Goal: Task Accomplishment & Management: Use online tool/utility

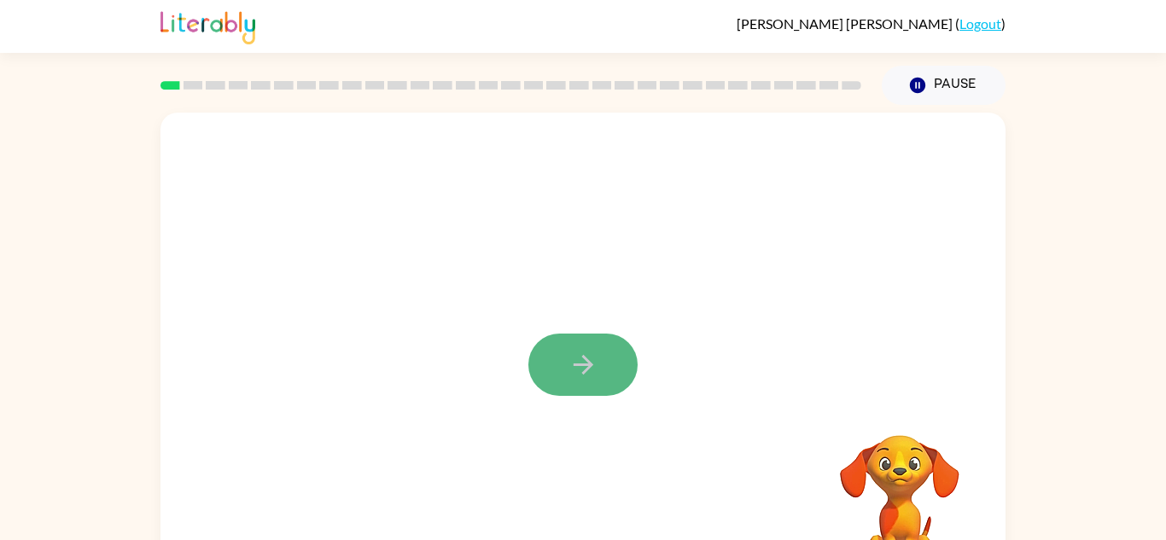
click at [592, 384] on button "button" at bounding box center [582, 365] width 109 height 62
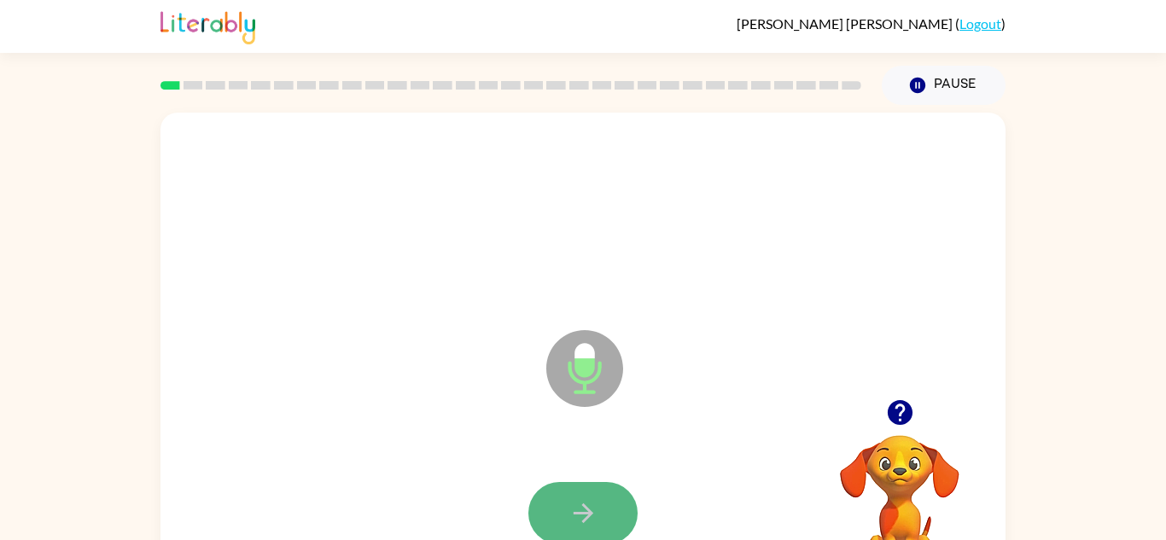
click at [581, 517] on icon "button" at bounding box center [583, 513] width 30 height 30
click at [578, 508] on icon "button" at bounding box center [583, 513] width 30 height 30
click at [890, 410] on icon "button" at bounding box center [899, 412] width 25 height 25
click at [574, 503] on icon "button" at bounding box center [583, 513] width 30 height 30
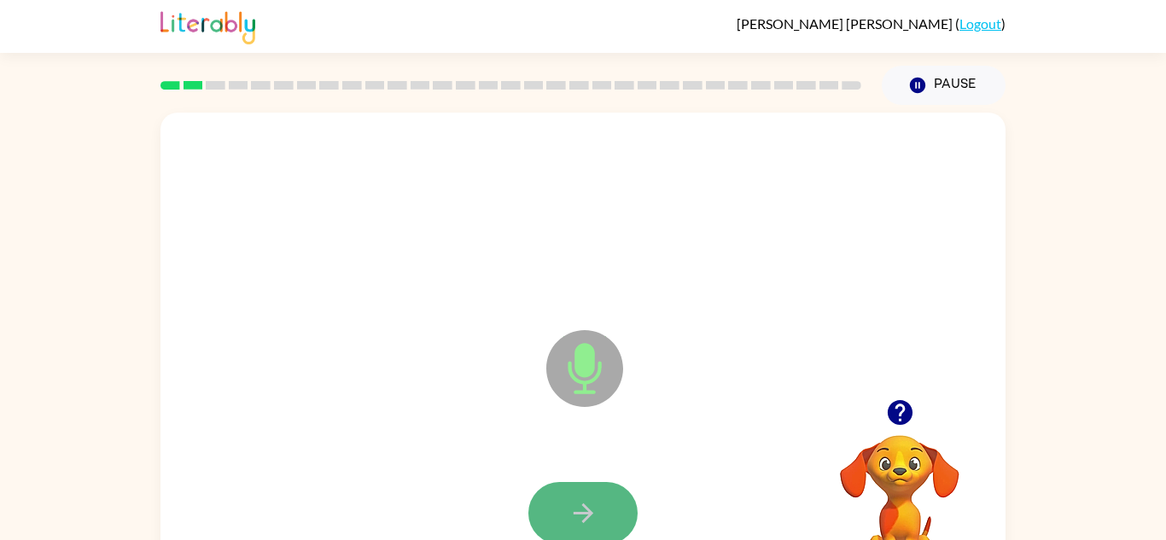
click at [577, 508] on icon "button" at bounding box center [583, 513] width 30 height 30
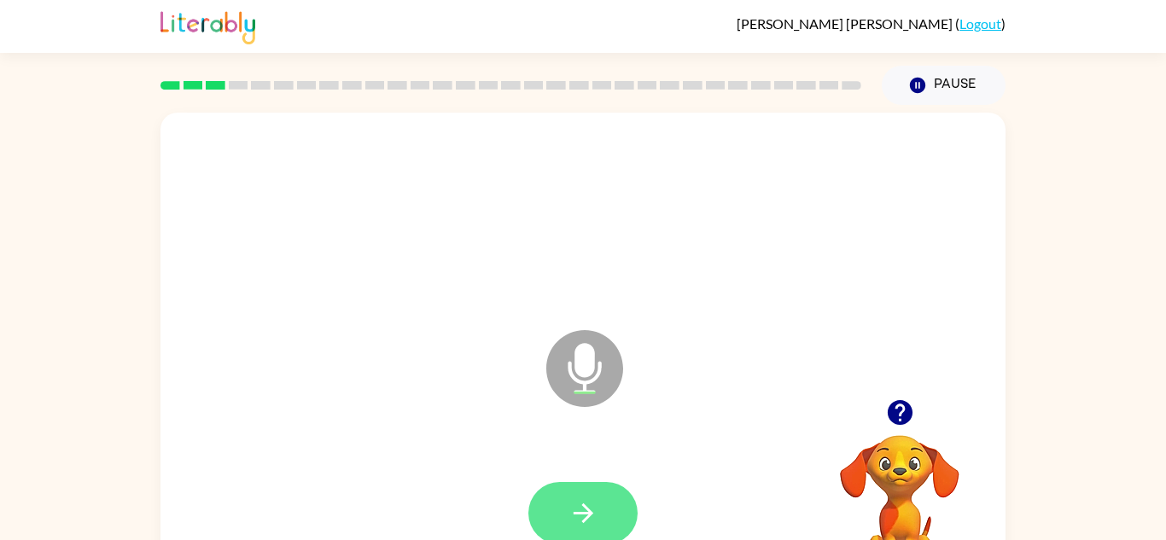
click at [578, 508] on icon "button" at bounding box center [583, 513] width 30 height 30
click at [579, 508] on icon "button" at bounding box center [583, 513] width 30 height 30
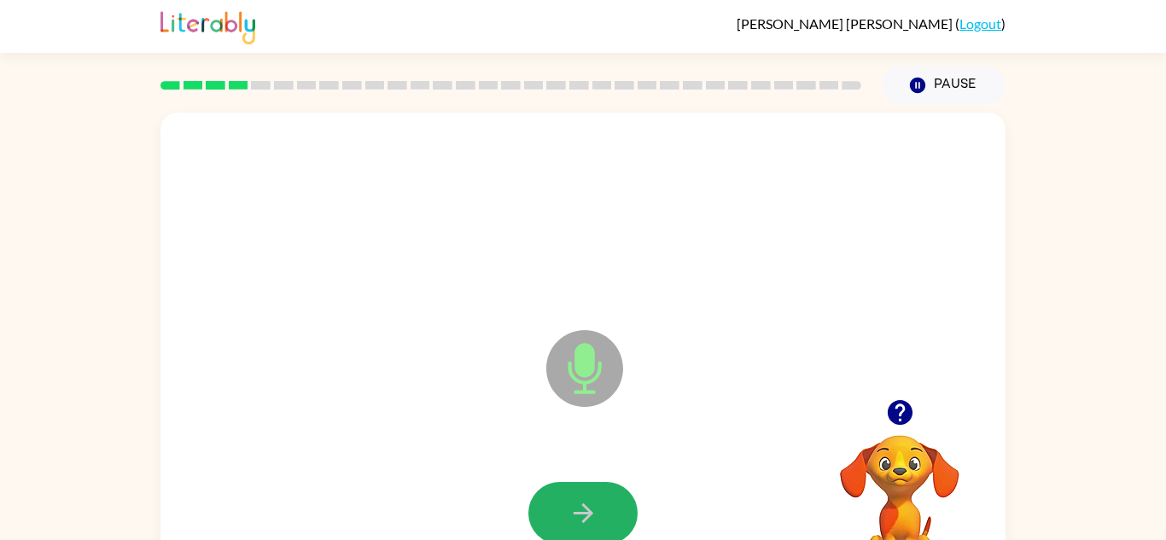
click at [579, 508] on icon "button" at bounding box center [583, 513] width 30 height 30
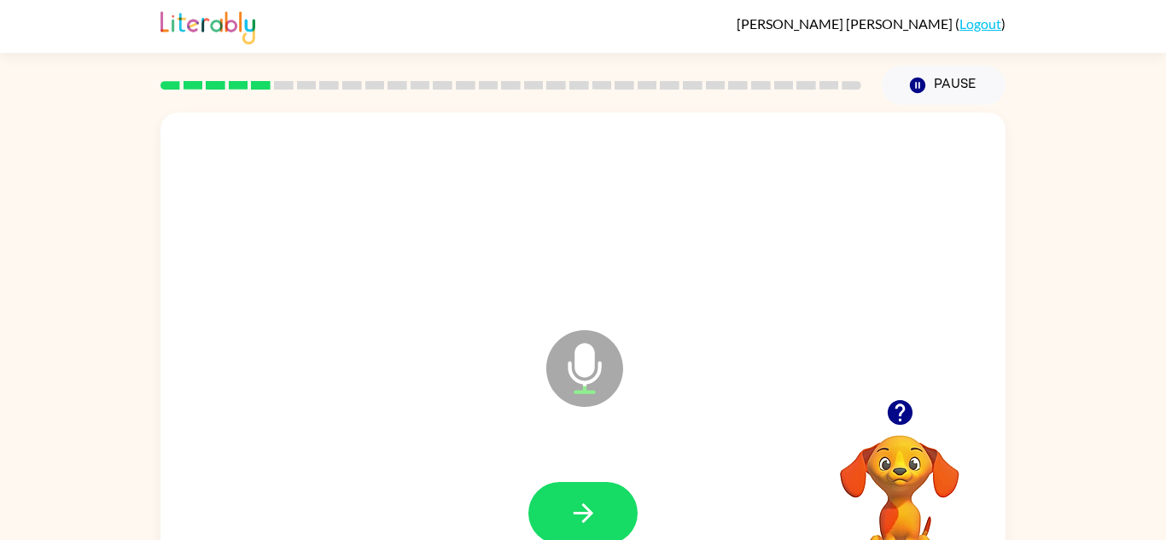
click at [899, 410] on icon "button" at bounding box center [899, 412] width 25 height 25
click at [543, 504] on button "button" at bounding box center [582, 513] width 109 height 62
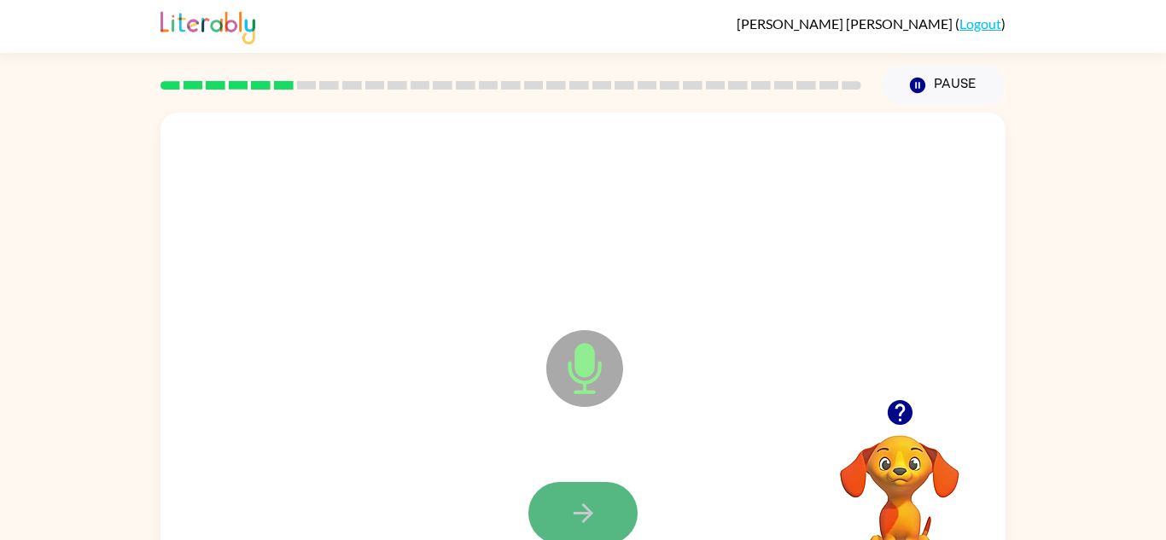
click at [543, 504] on button "button" at bounding box center [582, 513] width 109 height 62
click at [579, 515] on icon "button" at bounding box center [583, 513] width 30 height 30
click at [552, 521] on button "button" at bounding box center [582, 513] width 109 height 62
click at [604, 527] on button "button" at bounding box center [582, 513] width 109 height 62
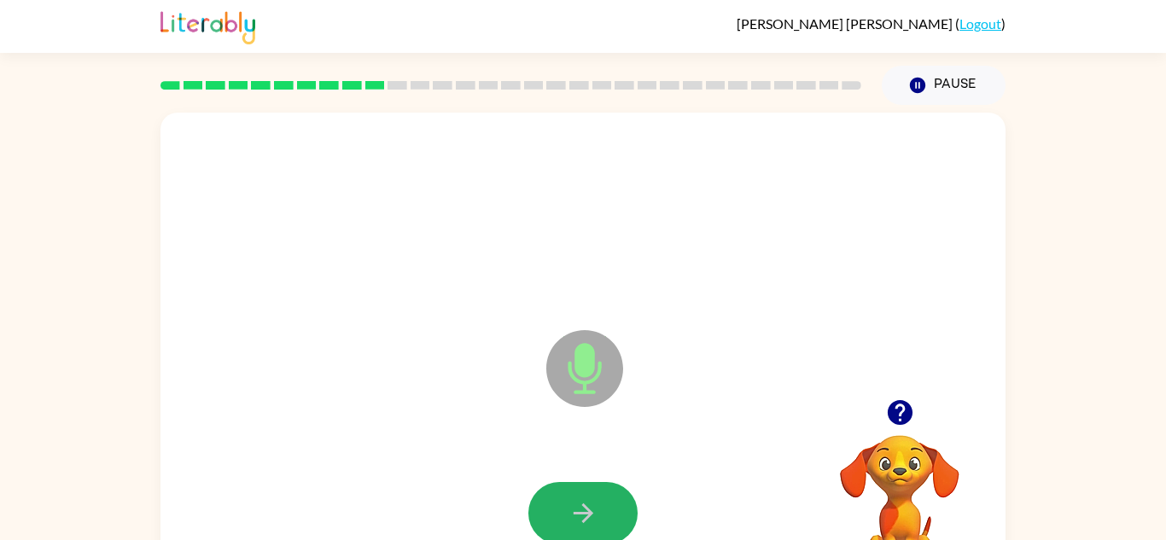
click at [603, 523] on button "button" at bounding box center [582, 513] width 109 height 62
drag, startPoint x: 610, startPoint y: 498, endPoint x: 605, endPoint y: 510, distance: 13.8
click at [605, 510] on button "button" at bounding box center [582, 513] width 109 height 62
click at [606, 518] on button "button" at bounding box center [582, 513] width 109 height 62
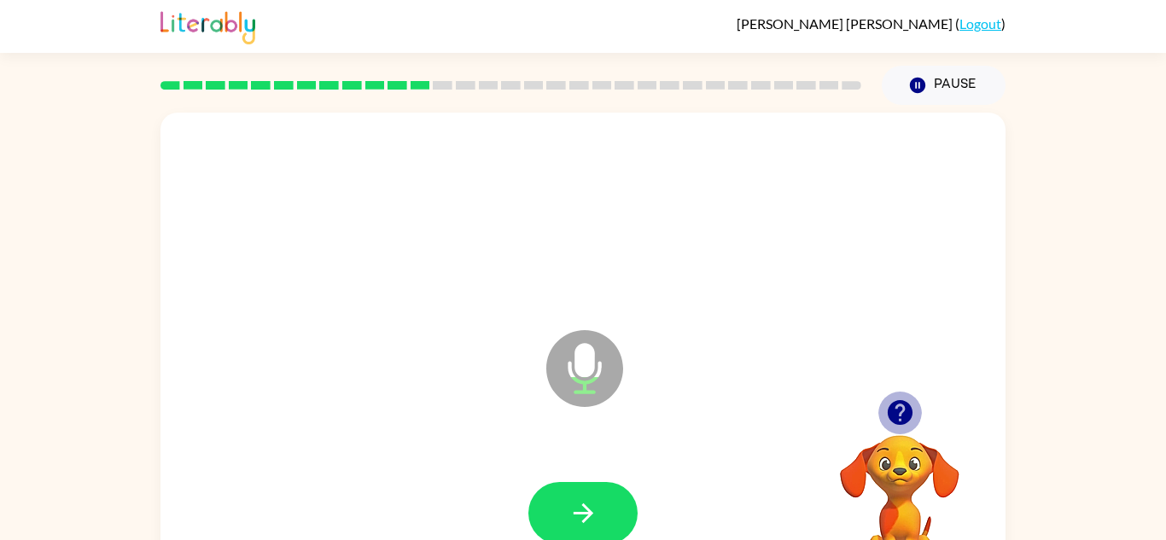
click at [900, 411] on icon "button" at bounding box center [900, 413] width 30 height 30
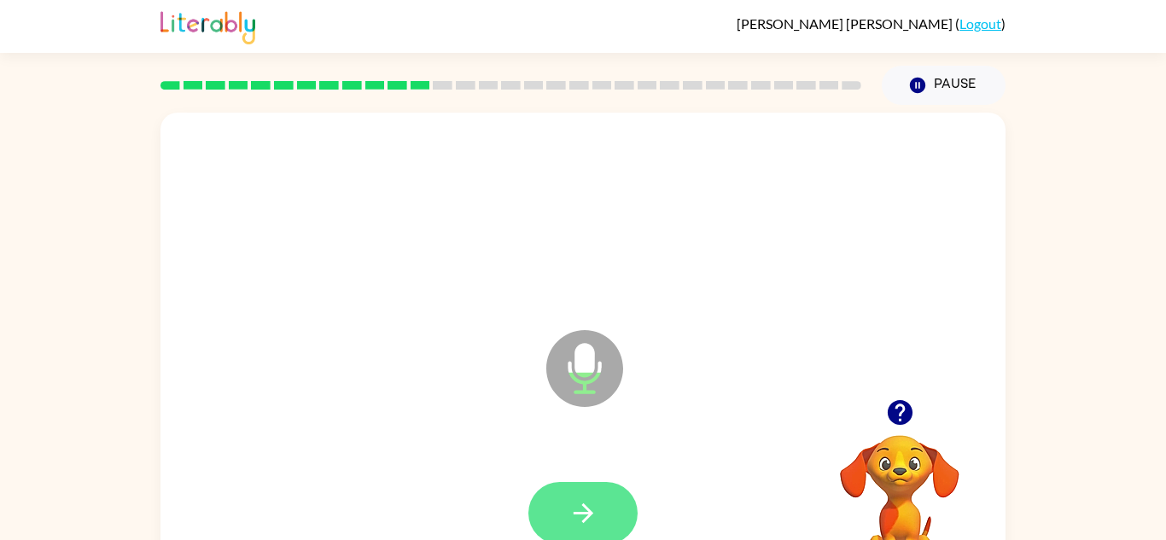
click at [595, 503] on icon "button" at bounding box center [583, 513] width 30 height 30
click at [597, 506] on icon "button" at bounding box center [583, 513] width 30 height 30
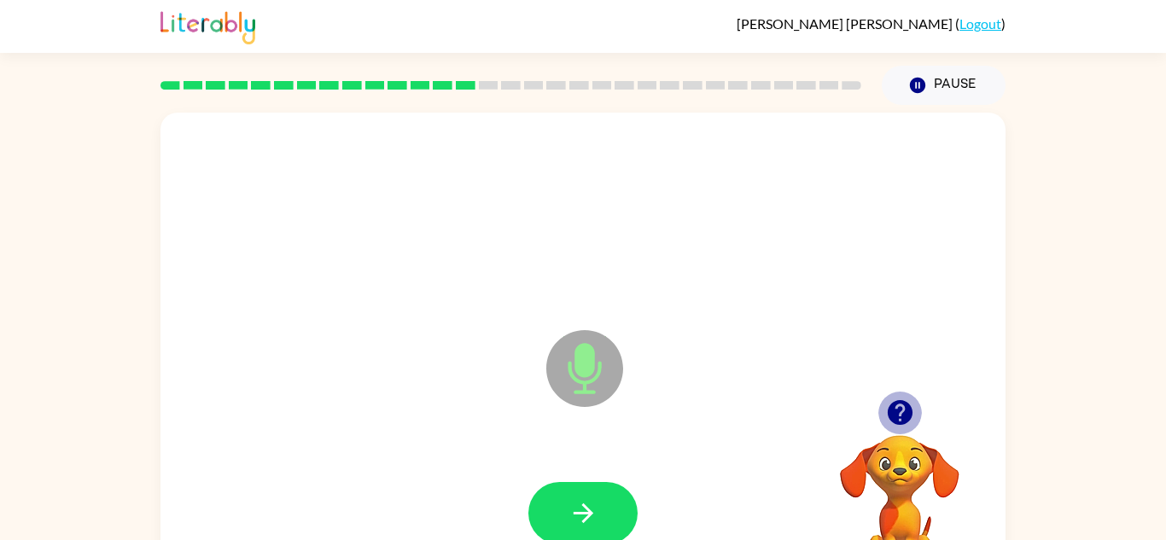
click at [894, 422] on icon "button" at bounding box center [899, 412] width 25 height 25
click at [573, 508] on icon "button" at bounding box center [583, 513] width 30 height 30
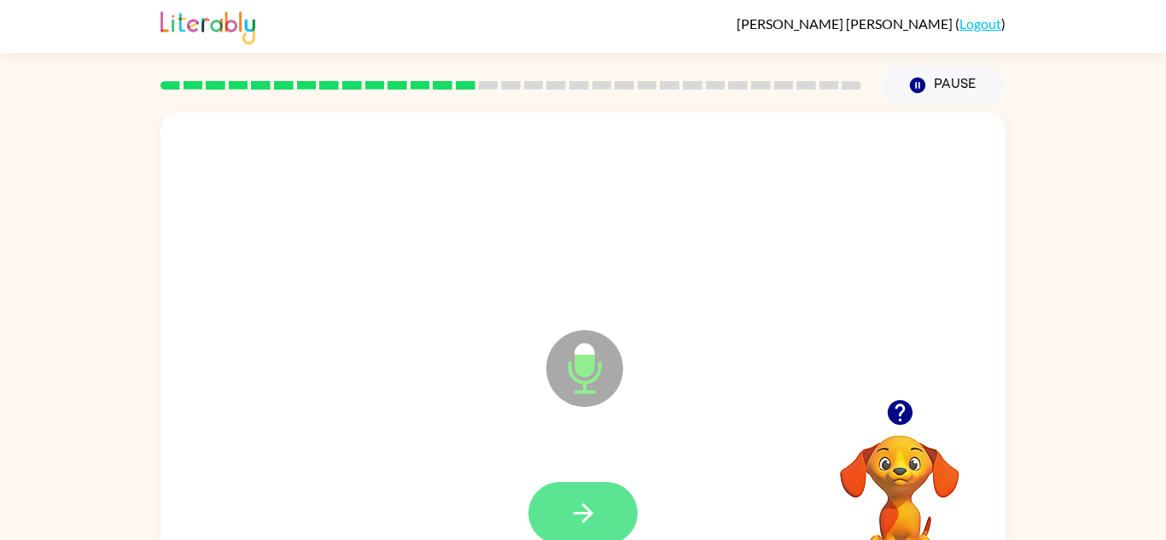
click at [569, 523] on icon "button" at bounding box center [583, 513] width 30 height 30
click at [576, 523] on icon "button" at bounding box center [583, 513] width 30 height 30
click at [581, 503] on icon "button" at bounding box center [583, 513] width 30 height 30
click at [596, 515] on icon "button" at bounding box center [583, 513] width 30 height 30
click at [569, 527] on icon "button" at bounding box center [583, 513] width 30 height 30
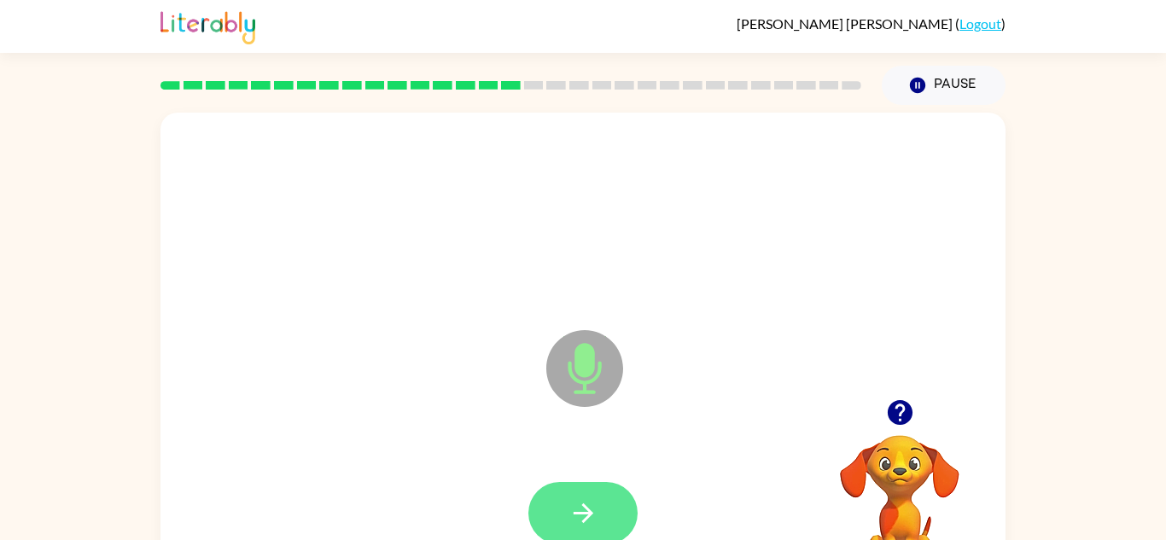
click at [585, 516] on icon "button" at bounding box center [583, 513] width 30 height 30
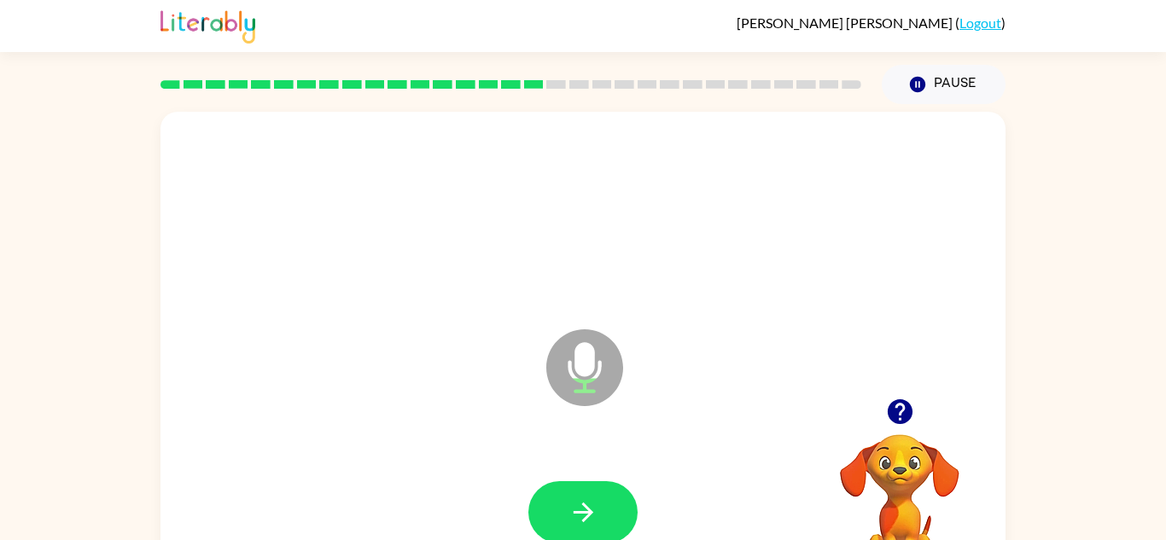
scroll to position [4, 0]
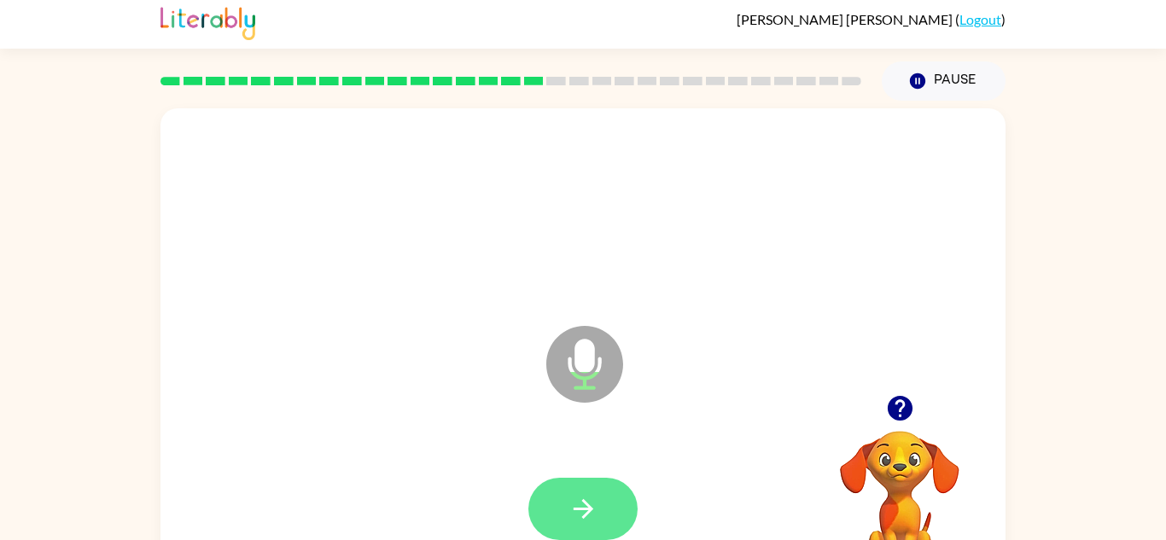
click at [573, 511] on icon "button" at bounding box center [583, 509] width 30 height 30
click at [585, 513] on icon "button" at bounding box center [583, 509] width 30 height 30
click at [588, 528] on button "button" at bounding box center [582, 509] width 109 height 62
click at [577, 522] on icon "button" at bounding box center [583, 509] width 30 height 30
click at [581, 492] on button "button" at bounding box center [582, 509] width 109 height 62
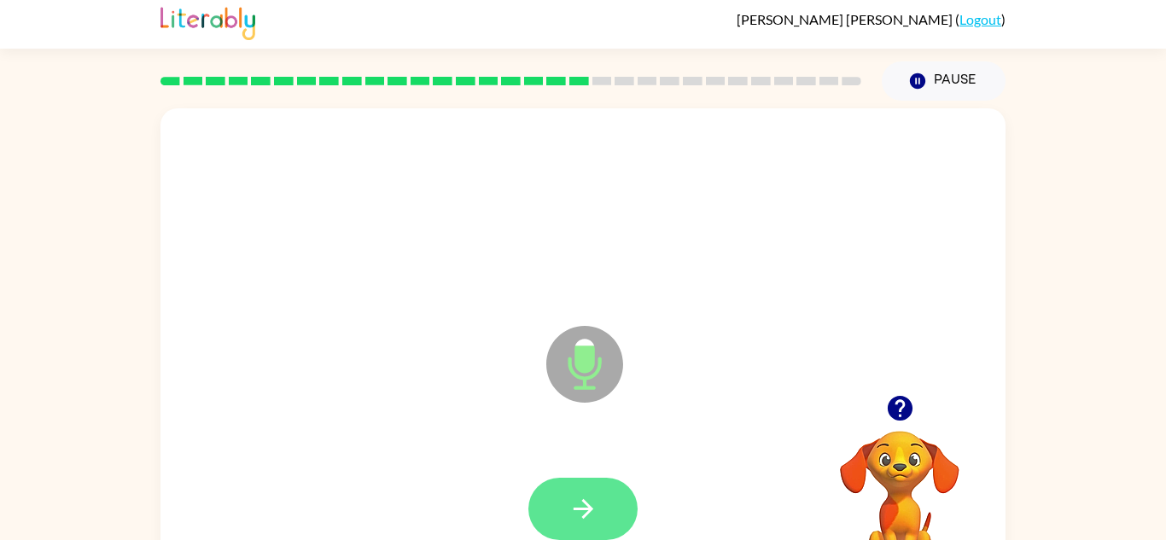
click at [585, 511] on icon "button" at bounding box center [583, 509] width 30 height 30
click at [573, 517] on icon "button" at bounding box center [583, 509] width 30 height 30
click at [608, 509] on button "button" at bounding box center [582, 509] width 109 height 62
click at [576, 512] on icon "button" at bounding box center [583, 509] width 30 height 30
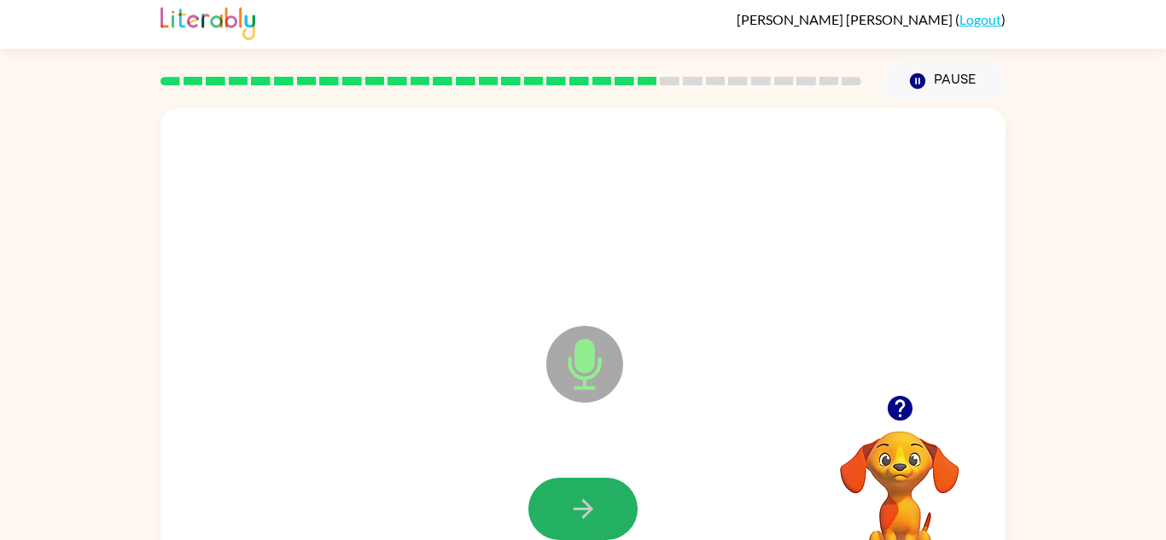
click at [576, 512] on icon "button" at bounding box center [583, 509] width 30 height 30
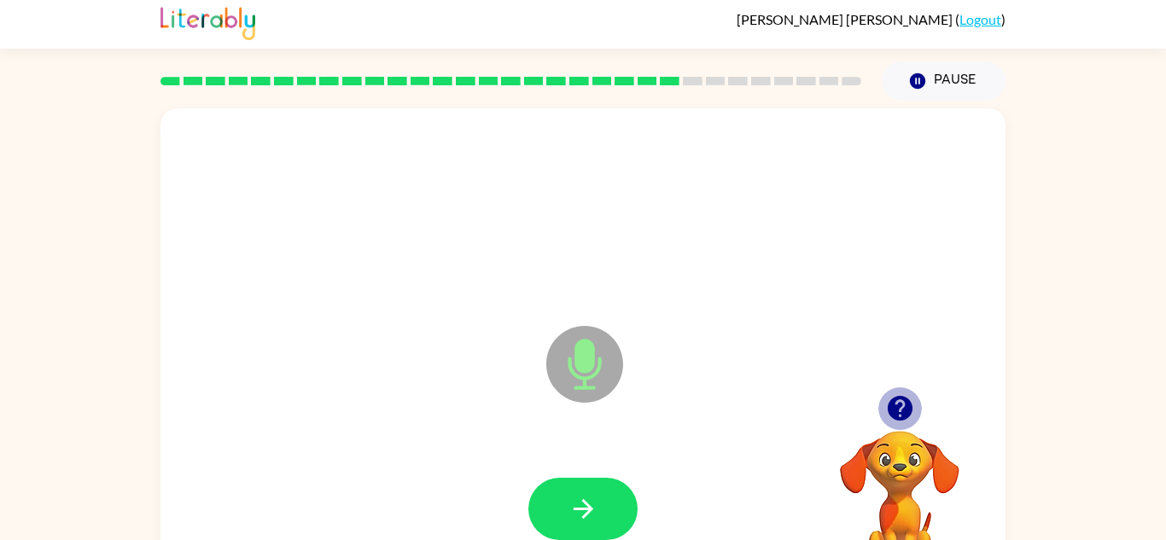
click at [901, 405] on icon "button" at bounding box center [899, 408] width 25 height 25
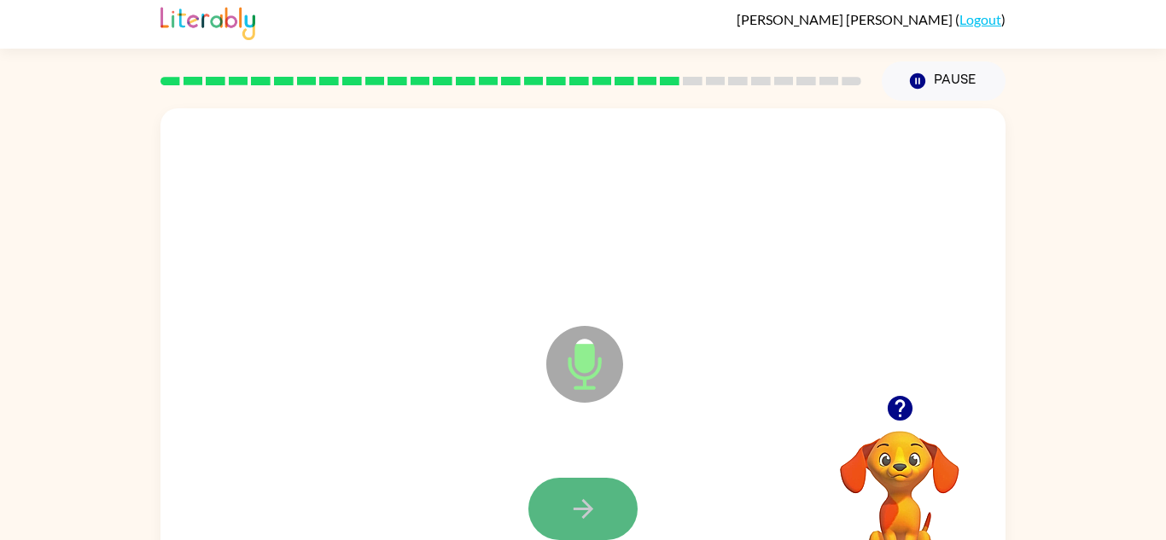
click at [584, 509] on icon "button" at bounding box center [583, 509] width 20 height 20
click at [584, 511] on icon "button" at bounding box center [583, 509] width 30 height 30
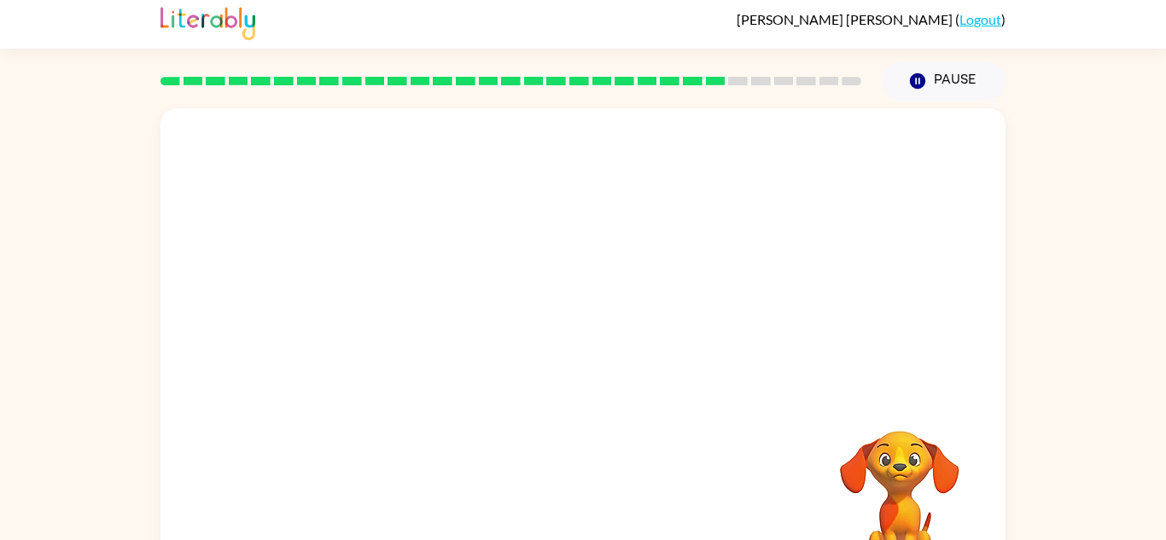
click at [584, 511] on div "Your browser must support playing .mp4 files to use Literably. Please try using…" at bounding box center [582, 351] width 845 height 487
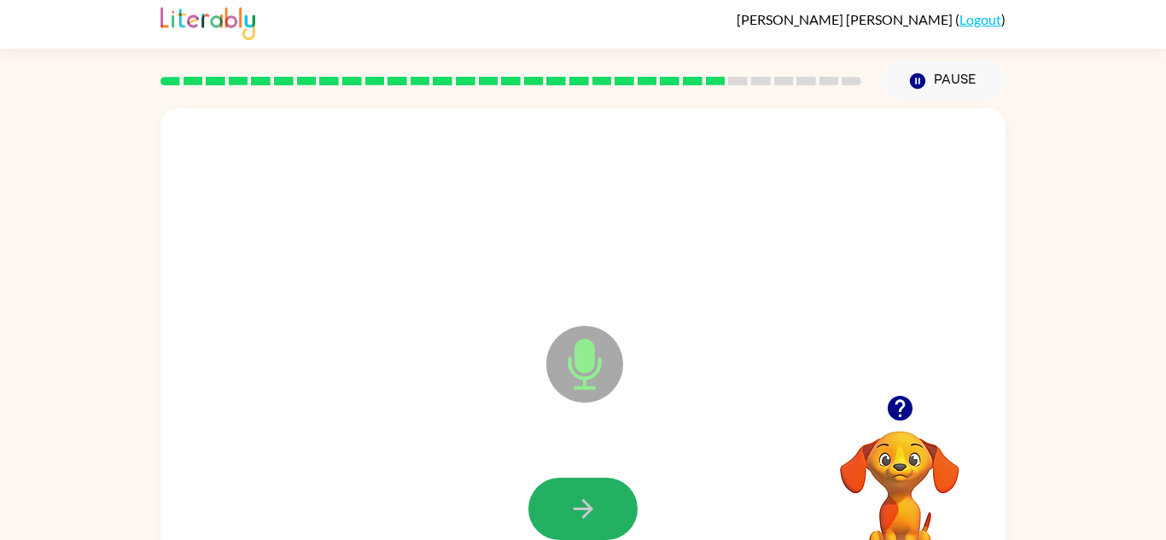
click at [584, 511] on icon "button" at bounding box center [583, 509] width 30 height 30
click at [899, 405] on icon "button" at bounding box center [899, 408] width 25 height 25
click at [902, 419] on icon "button" at bounding box center [899, 408] width 25 height 25
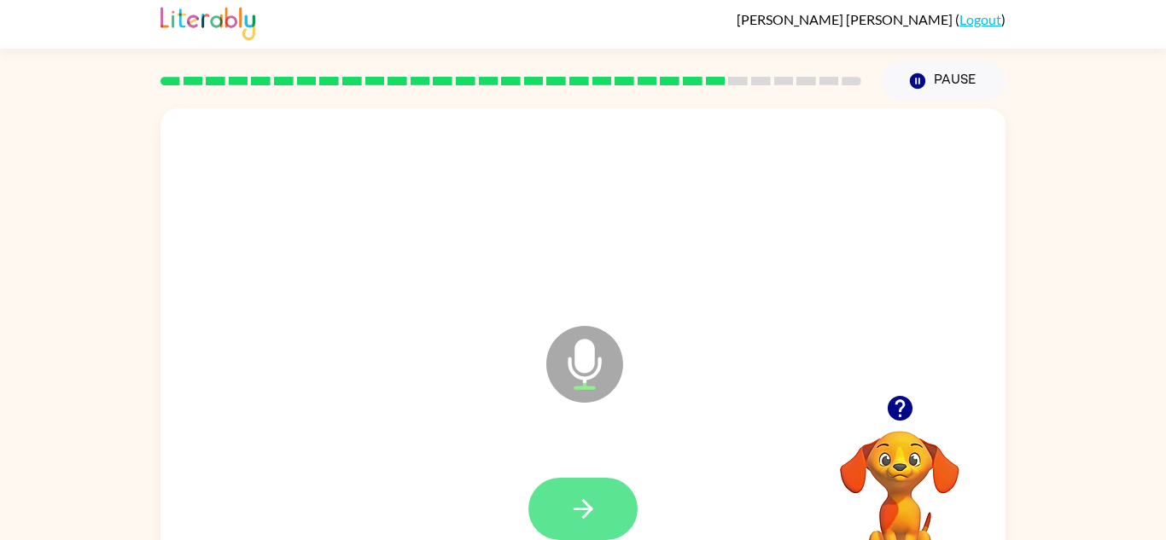
click at [612, 494] on button "button" at bounding box center [582, 509] width 109 height 62
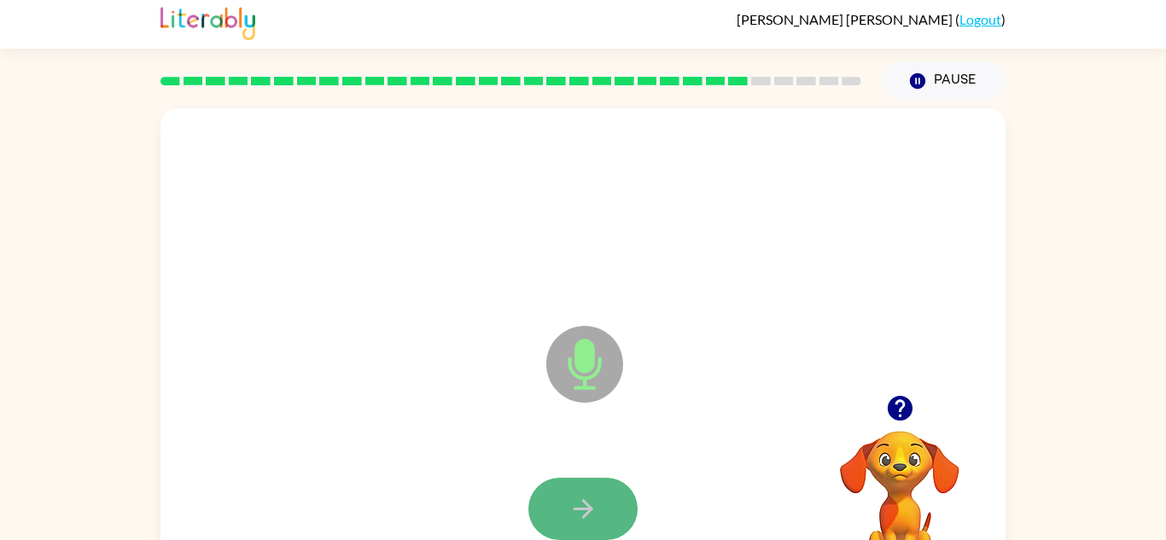
click at [631, 504] on button "button" at bounding box center [582, 509] width 109 height 62
click at [580, 512] on icon "button" at bounding box center [583, 509] width 30 height 30
click at [583, 509] on icon "button" at bounding box center [583, 509] width 20 height 20
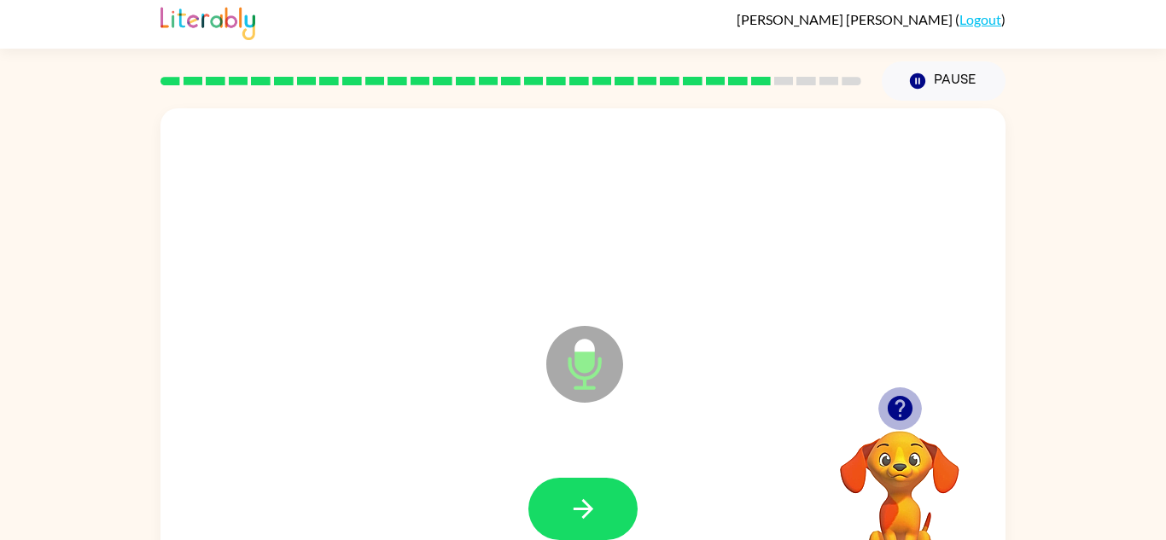
click at [895, 399] on icon "button" at bounding box center [899, 408] width 25 height 25
click at [900, 417] on icon "button" at bounding box center [899, 408] width 25 height 25
click at [906, 417] on icon "button" at bounding box center [899, 408] width 25 height 25
click at [904, 409] on icon "button" at bounding box center [899, 408] width 25 height 25
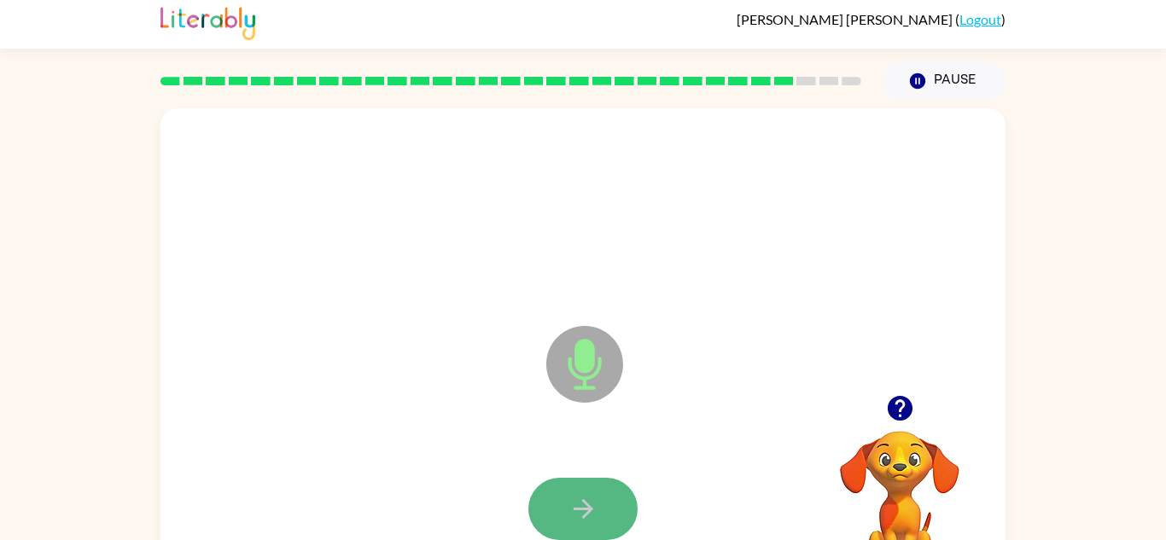
click at [573, 502] on icon "button" at bounding box center [583, 509] width 30 height 30
click at [903, 401] on icon "button" at bounding box center [899, 408] width 25 height 25
click at [573, 488] on button "button" at bounding box center [582, 509] width 109 height 62
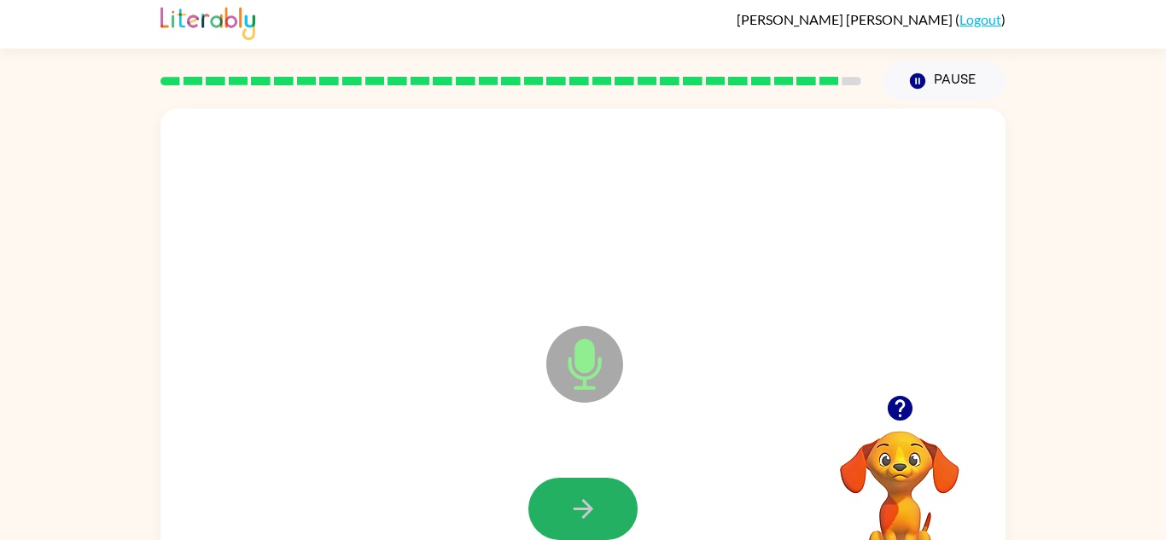
click at [582, 511] on icon "button" at bounding box center [583, 509] width 30 height 30
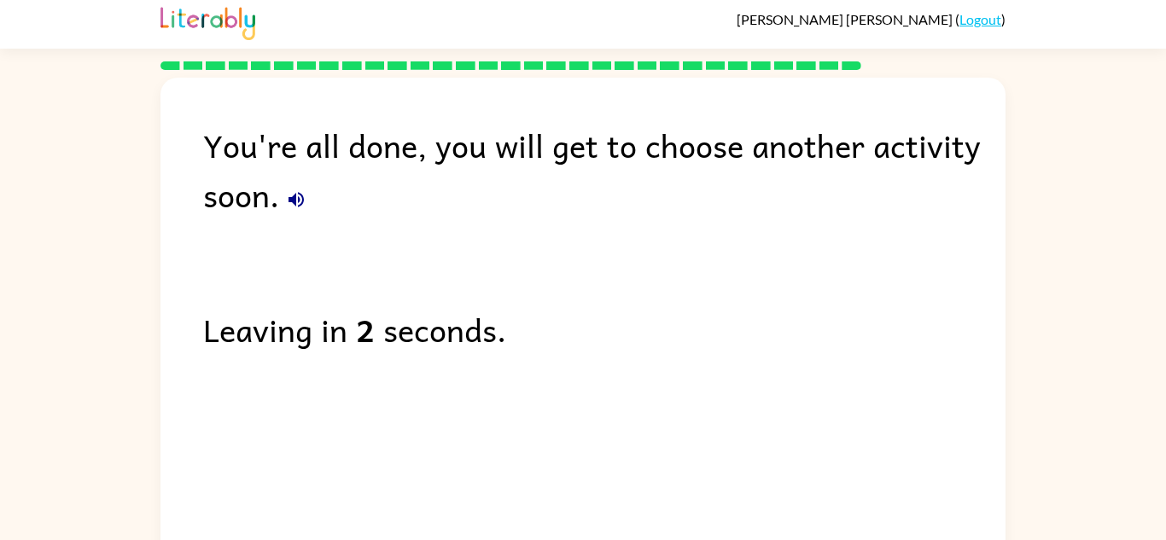
click at [292, 201] on icon "button" at bounding box center [295, 199] width 15 height 15
